Goal: Information Seeking & Learning: Find specific fact

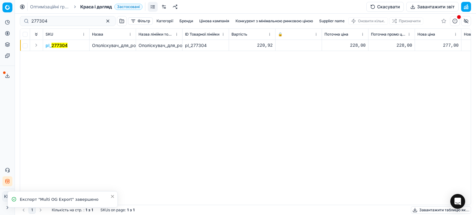
scroll to position [0, 2]
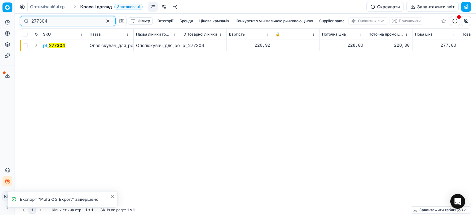
drag, startPoint x: 53, startPoint y: 24, endPoint x: 1, endPoint y: 22, distance: 52.1
click at [3, 22] on div "Pricing platform Аналітика Цінова оптимізація Асортимент продукції Шаблони Серв…" at bounding box center [238, 107] width 476 height 215
paste input "701928"
type input "701928"
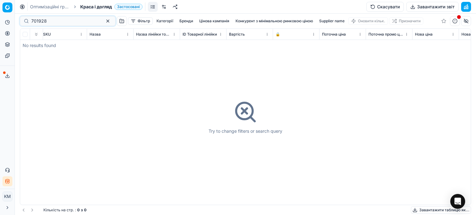
click at [31, 22] on div "701928" at bounding box center [68, 21] width 96 height 10
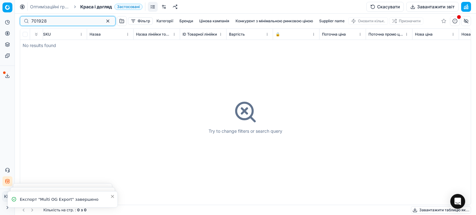
drag, startPoint x: 45, startPoint y: 20, endPoint x: 0, endPoint y: 7, distance: 46.8
click at [0, 10] on div "Pricing platform Аналітика Цінова оптимізація Асортимент продукції Шаблони Серв…" at bounding box center [238, 107] width 476 height 215
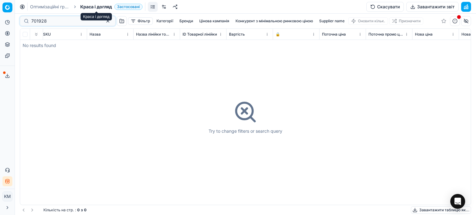
click at [100, 7] on span "Краса і догляд" at bounding box center [96, 7] width 32 height 6
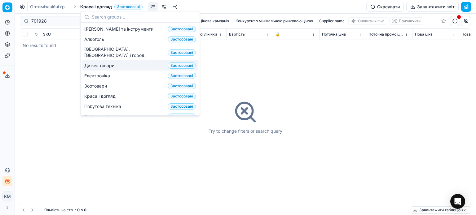
click at [100, 63] on span "Дитячі товари" at bounding box center [100, 66] width 33 height 6
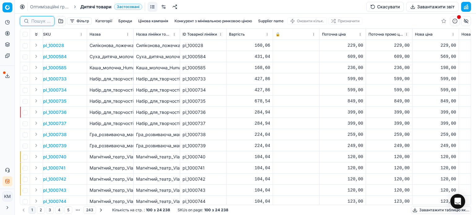
click at [45, 22] on input at bounding box center [40, 21] width 19 height 6
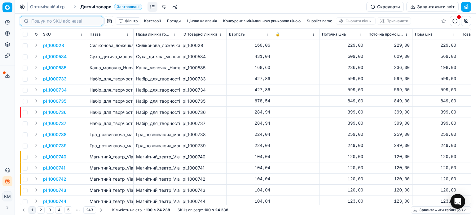
paste input "701928"
type input "701928"
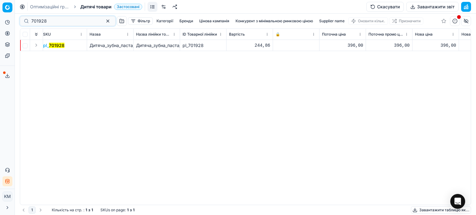
click at [60, 48] on mark "701928" at bounding box center [56, 45] width 15 height 5
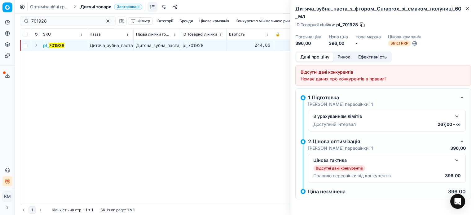
click at [344, 58] on button "Ринок" at bounding box center [344, 57] width 21 height 9
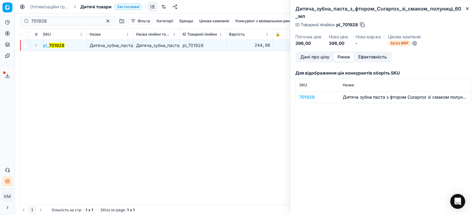
click at [311, 96] on div "701928" at bounding box center [317, 97] width 36 height 6
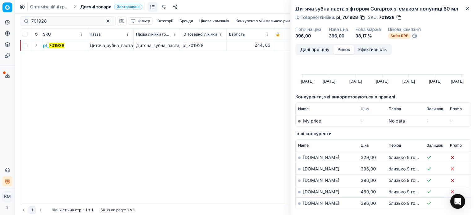
scroll to position [62, 0]
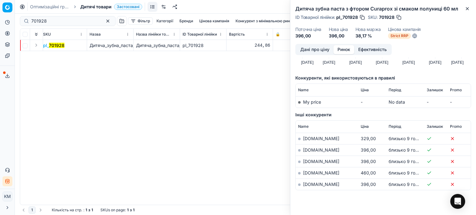
click at [314, 136] on link "[DOMAIN_NAME]" at bounding box center [321, 138] width 36 height 5
click at [467, 9] on icon "button" at bounding box center [467, 8] width 5 height 5
